Goal: Transaction & Acquisition: Purchase product/service

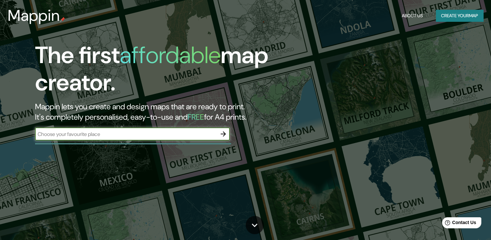
click at [187, 130] on input "text" at bounding box center [126, 133] width 182 height 7
type input "HERMOSILLO"
click at [221, 134] on icon "button" at bounding box center [223, 134] width 8 height 8
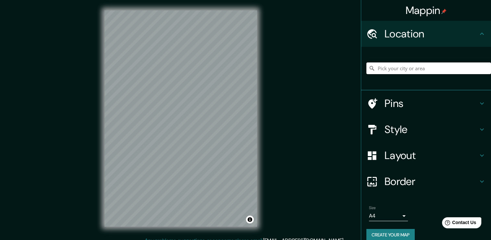
click at [395, 68] on input "Pick your city or area" at bounding box center [428, 68] width 125 height 12
type input "Hermosillo, [GEOGRAPHIC_DATA], [GEOGRAPHIC_DATA]"
click at [397, 162] on div "Layout" at bounding box center [426, 155] width 130 height 26
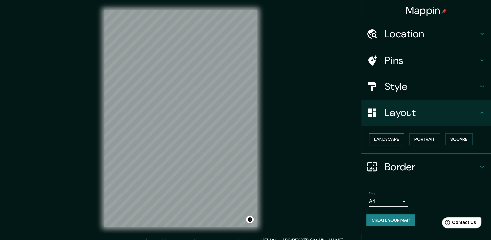
click at [403, 138] on button "Landscape" at bounding box center [386, 139] width 35 height 12
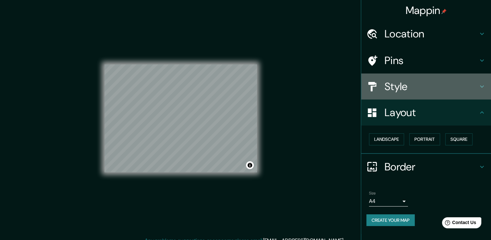
click at [412, 92] on h4 "Style" at bounding box center [431, 86] width 93 height 13
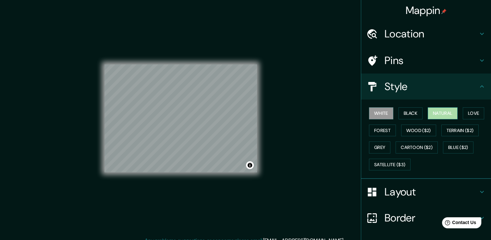
click at [428, 112] on button "Natural" at bounding box center [443, 113] width 30 height 12
click at [380, 130] on button "Forest" at bounding box center [382, 130] width 27 height 12
click at [380, 111] on button "White" at bounding box center [381, 113] width 24 height 12
click at [403, 110] on button "Black" at bounding box center [411, 113] width 24 height 12
click at [430, 109] on button "Natural" at bounding box center [443, 113] width 30 height 12
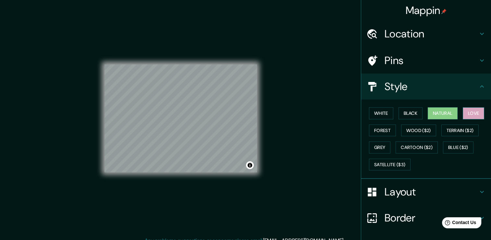
click at [466, 111] on button "Love" at bounding box center [473, 113] width 21 height 12
click at [380, 129] on button "Forest" at bounding box center [382, 130] width 27 height 12
click at [432, 114] on button "Natural" at bounding box center [443, 113] width 30 height 12
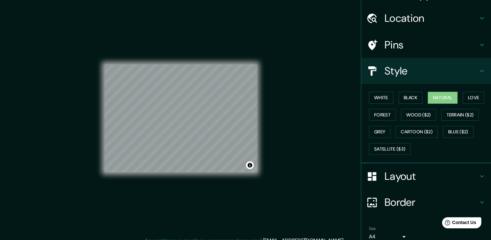
scroll to position [44, 0]
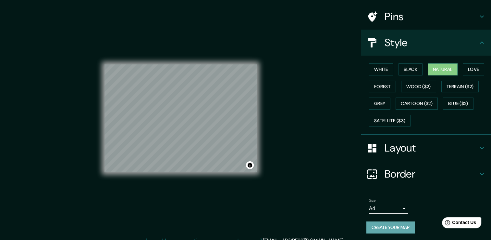
click at [391, 228] on button "Create your map" at bounding box center [390, 227] width 48 height 12
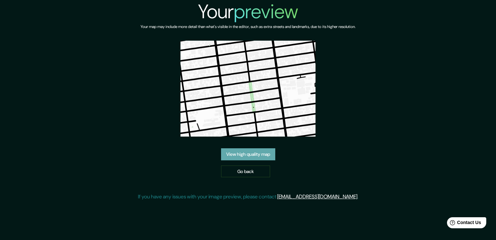
click at [252, 152] on link "View high quality map" at bounding box center [248, 154] width 54 height 12
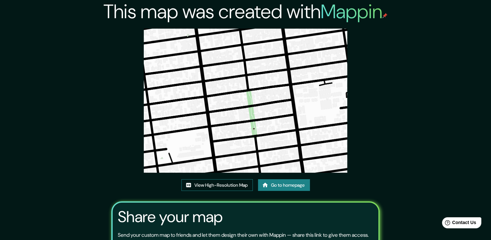
click at [229, 182] on link "View High-Resolution Map" at bounding box center [216, 185] width 71 height 12
